Goal: Information Seeking & Learning: Find specific page/section

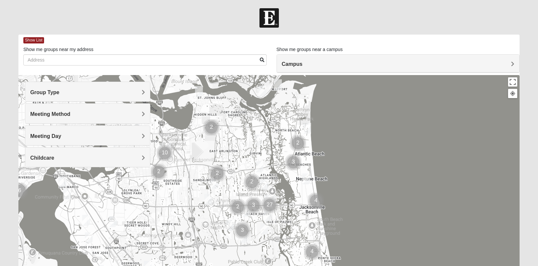
click at [119, 128] on div "Meeting Day" at bounding box center [87, 135] width 125 height 19
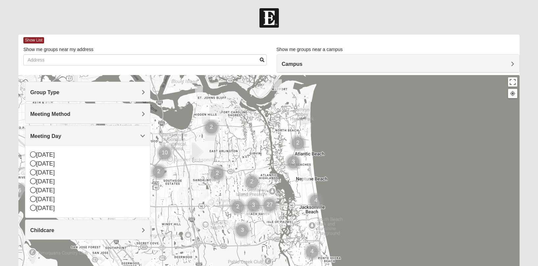
click at [80, 114] on h4 "Meeting Method" at bounding box center [87, 114] width 115 height 6
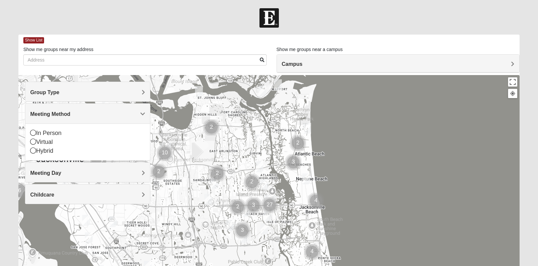
click at [59, 91] on span "Group Type" at bounding box center [44, 93] width 29 height 6
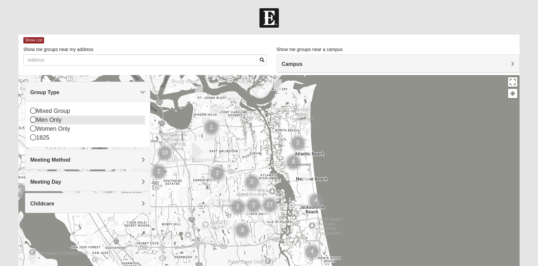
click at [55, 123] on div "Men Only" at bounding box center [87, 120] width 115 height 9
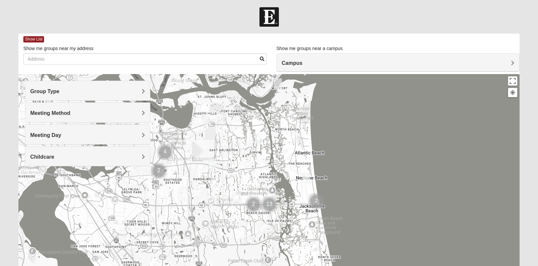
scroll to position [5, 0]
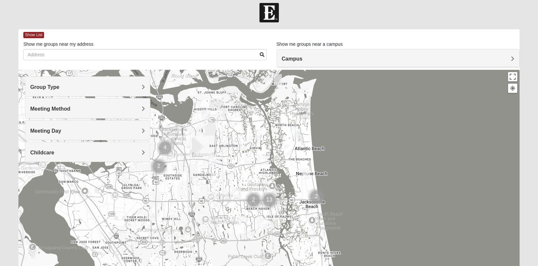
click at [400, 53] on div "Campus" at bounding box center [398, 58] width 243 height 18
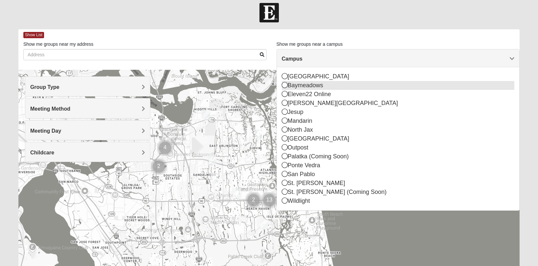
click at [331, 87] on div "Baymeadows" at bounding box center [398, 85] width 233 height 9
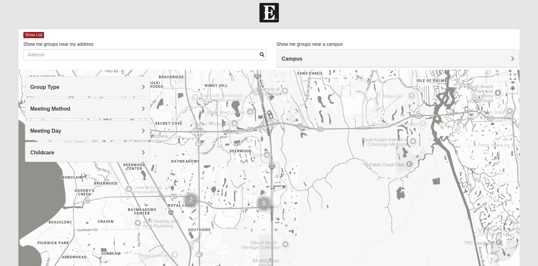
click at [264, 204] on img "Cluster of 5 groups" at bounding box center [264, 204] width 16 height 16
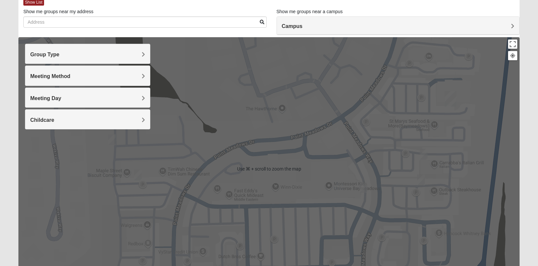
scroll to position [44, 0]
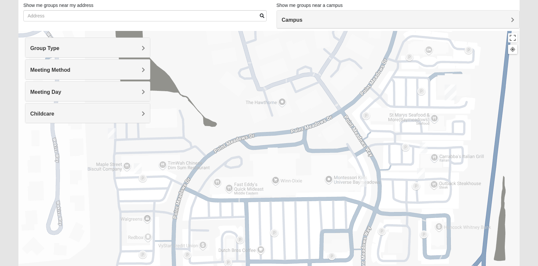
click at [112, 136] on img "Mens Murphy/Whalen Maple Street 32256" at bounding box center [112, 133] width 8 height 11
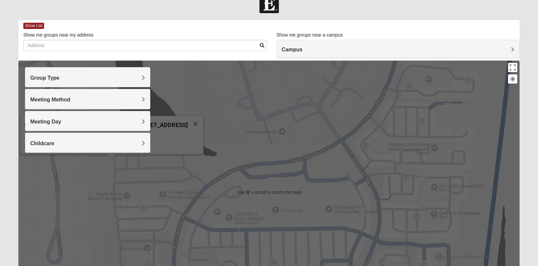
scroll to position [14, 0]
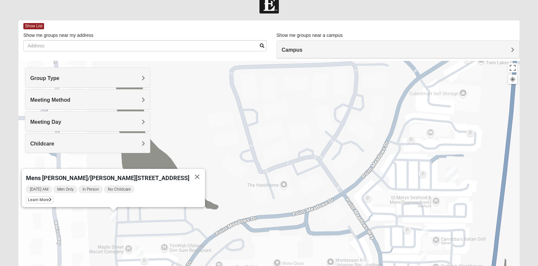
drag, startPoint x: 206, startPoint y: 133, endPoint x: 208, endPoint y: 185, distance: 51.7
click at [208, 185] on div "Mens [PERSON_NAME]/[PERSON_NAME][STREET_ADDRESS] [DATE] AM Men Only In Person N…" at bounding box center [269, 192] width 502 height 263
click at [141, 252] on img "Mens Stenson 32256" at bounding box center [140, 251] width 8 height 11
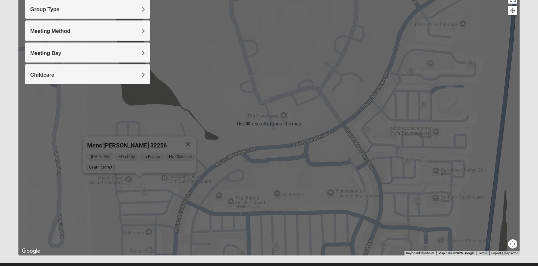
scroll to position [96, 0]
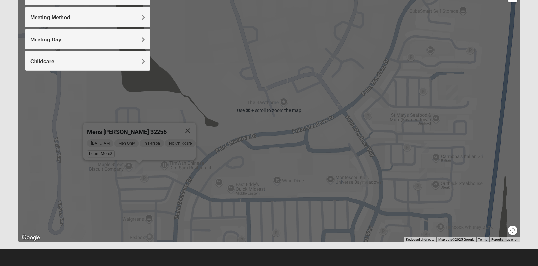
click at [368, 178] on img "On Campus Mens Ferguson 32256" at bounding box center [365, 181] width 8 height 11
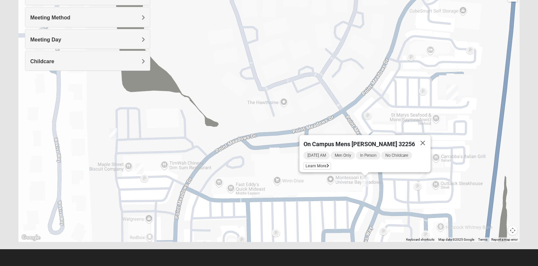
click at [427, 175] on img "On Campus Mens Wilford 32256" at bounding box center [423, 173] width 8 height 11
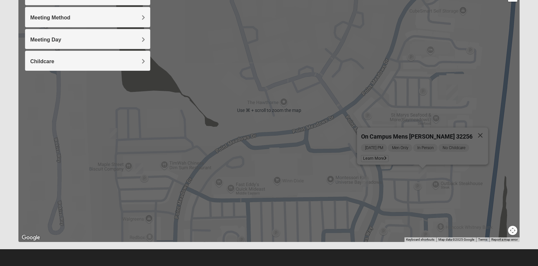
click at [440, 177] on div "On Campus Mens [PERSON_NAME] 32256 [DATE] PM Men Only In Person No Childcare Le…" at bounding box center [269, 110] width 502 height 263
click at [477, 130] on button "Close" at bounding box center [481, 135] width 16 height 16
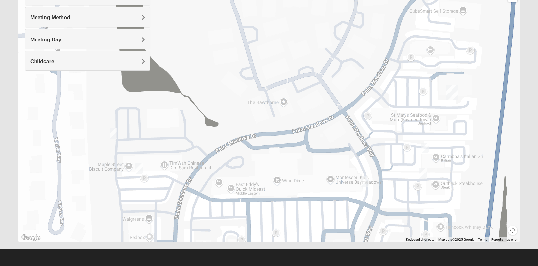
click at [427, 144] on img "Mens Barnes 32246" at bounding box center [426, 148] width 8 height 11
click at [479, 107] on button "Close" at bounding box center [474, 110] width 16 height 16
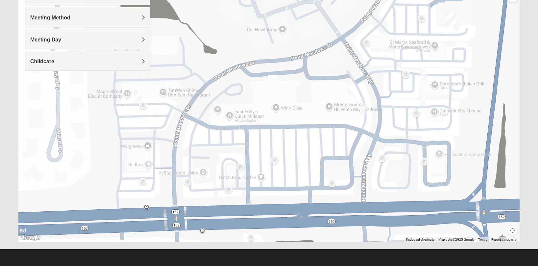
drag, startPoint x: 360, startPoint y: 183, endPoint x: 361, endPoint y: 114, distance: 69.8
click at [358, 112] on div at bounding box center [269, 110] width 502 height 263
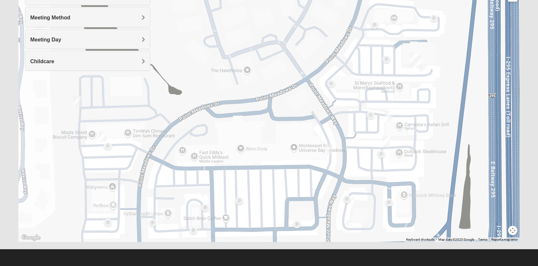
drag, startPoint x: 289, startPoint y: 114, endPoint x: 253, endPoint y: 156, distance: 54.9
